Goal: Task Accomplishment & Management: Complete application form

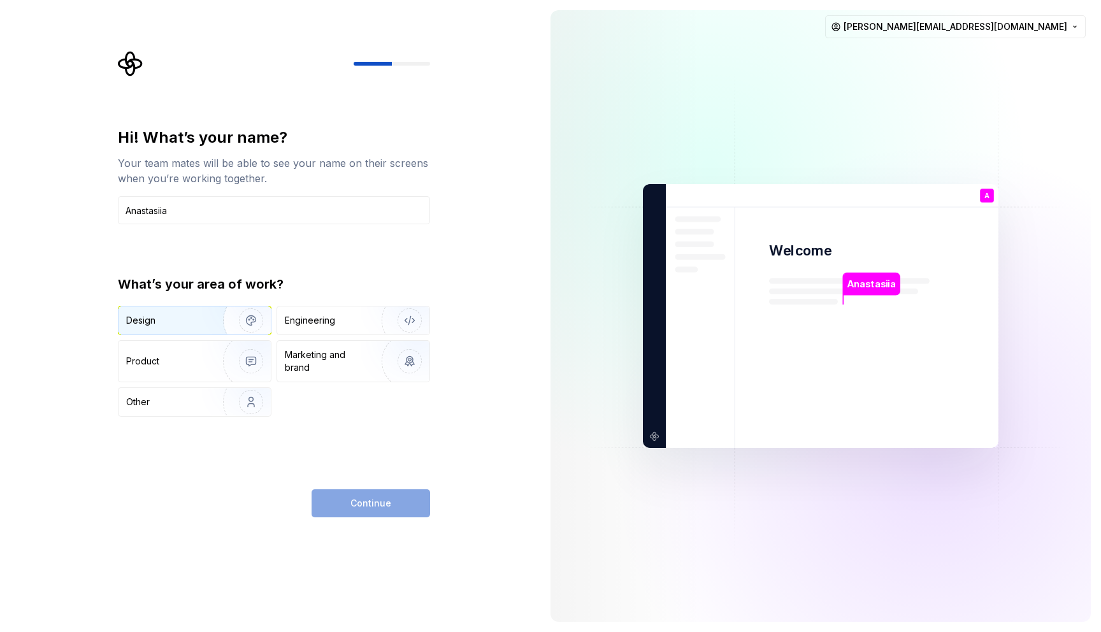
type input "Anastasiia"
click at [180, 328] on div "Design" at bounding box center [195, 321] width 152 height 28
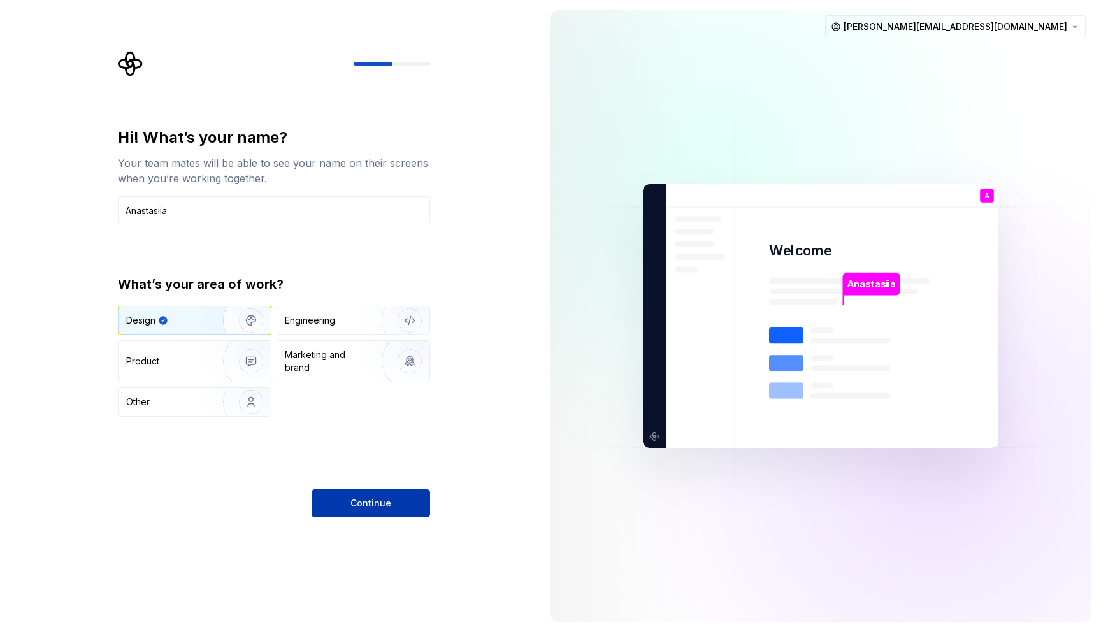
click at [396, 513] on button "Continue" at bounding box center [371, 503] width 119 height 28
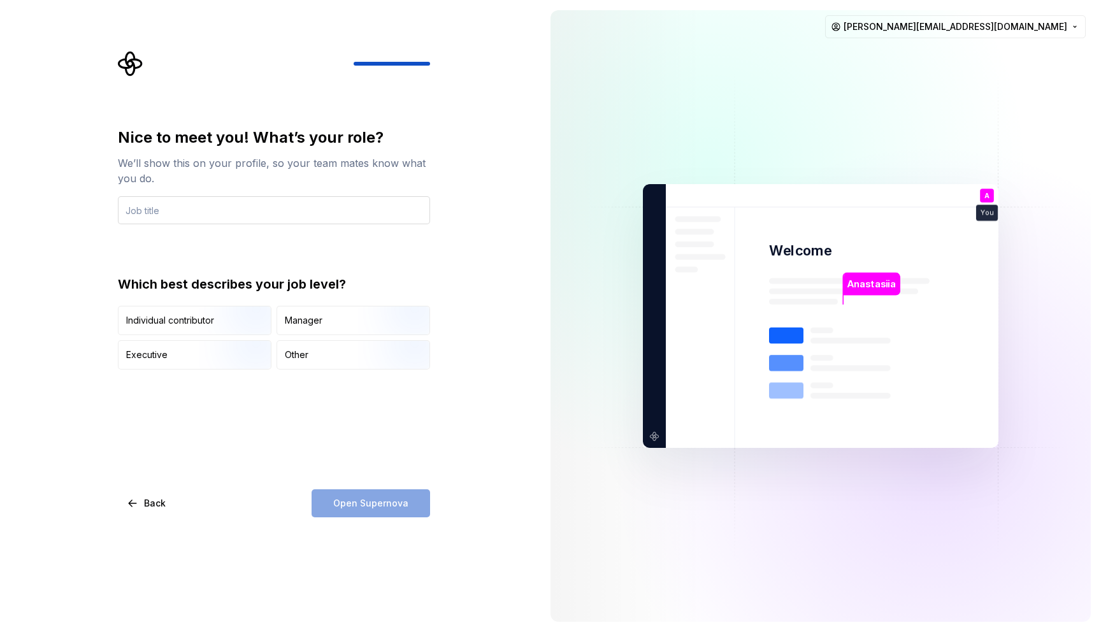
click at [215, 207] on input "text" at bounding box center [274, 210] width 312 height 28
type input "A"
click at [207, 319] on img "button" at bounding box center [240, 336] width 82 height 85
click at [219, 208] on input "text" at bounding box center [274, 210] width 312 height 28
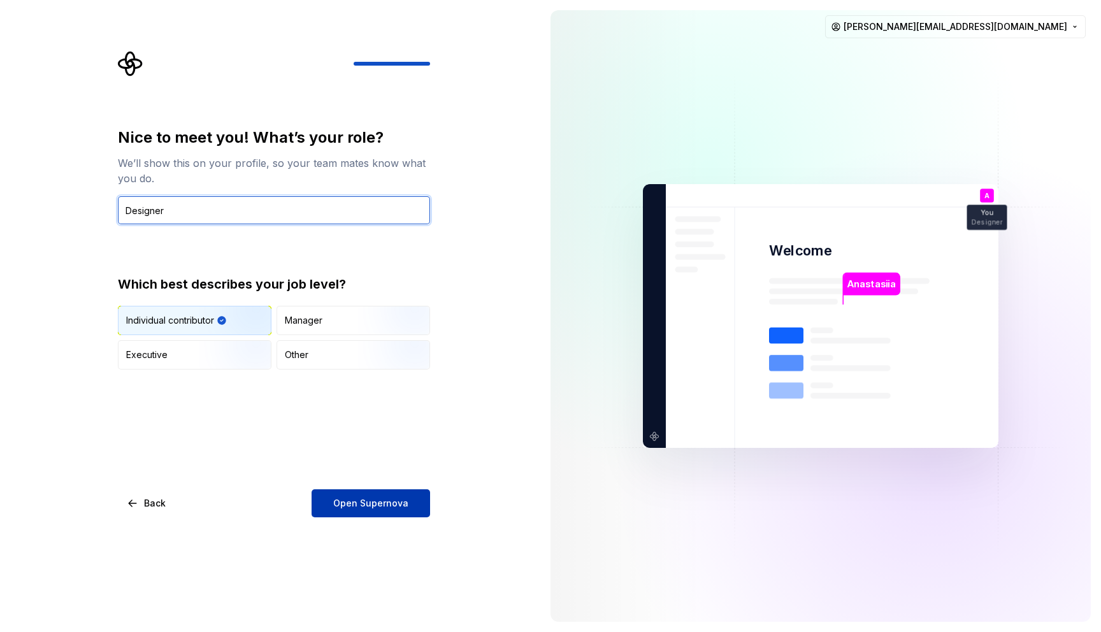
type input "Designer"
click at [391, 507] on span "Open Supernova" at bounding box center [370, 503] width 75 height 13
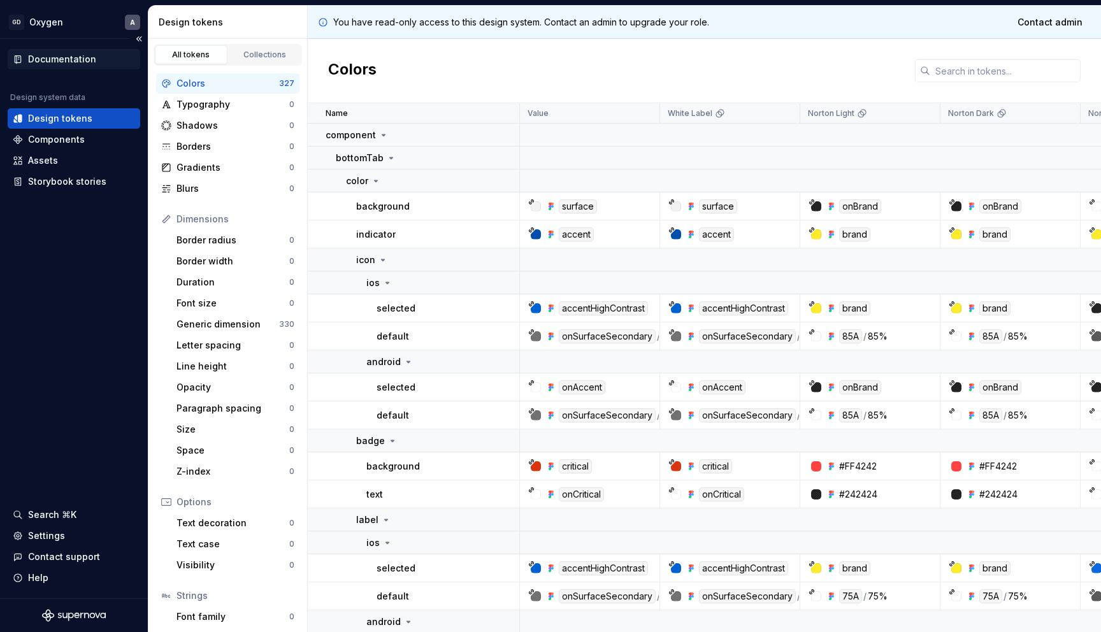
click at [80, 61] on div "Documentation" at bounding box center [62, 59] width 68 height 13
